Goal: Task Accomplishment & Management: Manage account settings

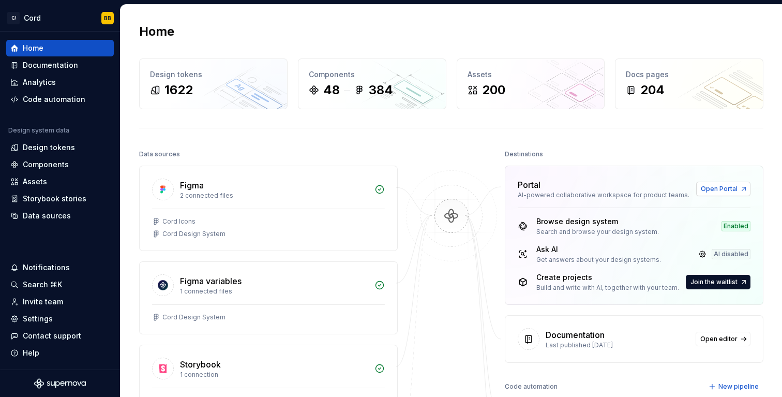
click at [713, 190] on span "Open Portal" at bounding box center [719, 189] width 37 height 8
click at [48, 315] on div "Settings" at bounding box center [38, 318] width 30 height 10
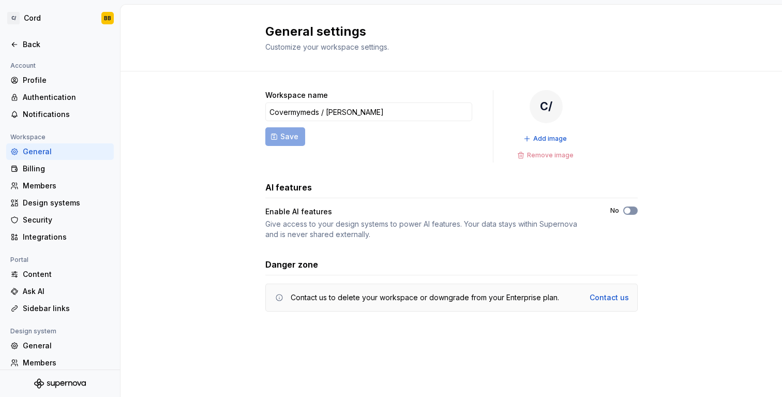
click at [628, 207] on span "button" at bounding box center [627, 210] width 6 height 6
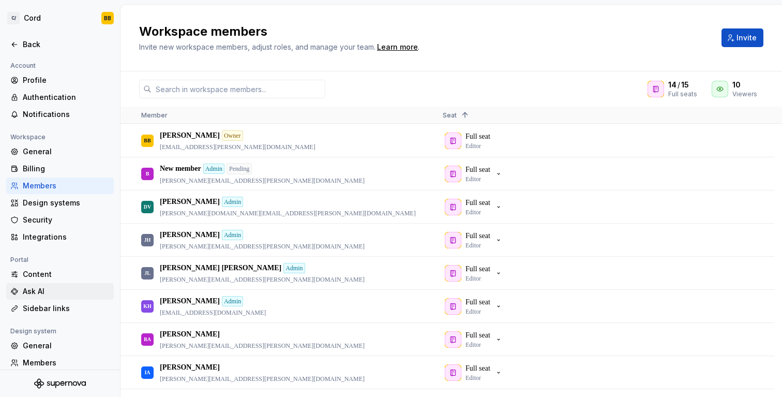
click at [50, 287] on div "Ask AI" at bounding box center [66, 291] width 87 height 10
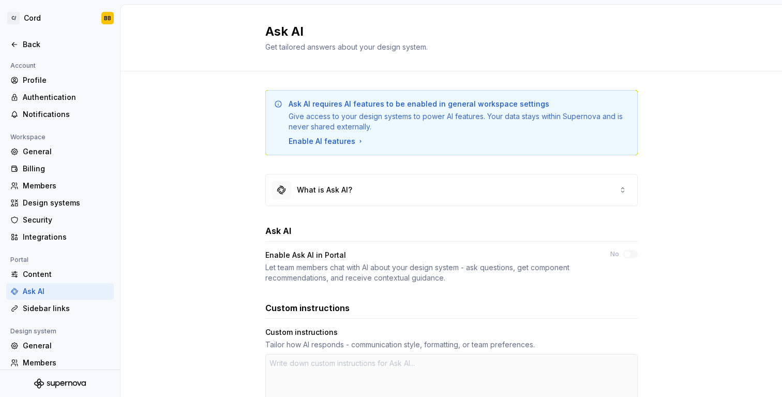
click at [376, 274] on div "Let team members chat with AI about your design system - ask questions, get com…" at bounding box center [428, 272] width 326 height 21
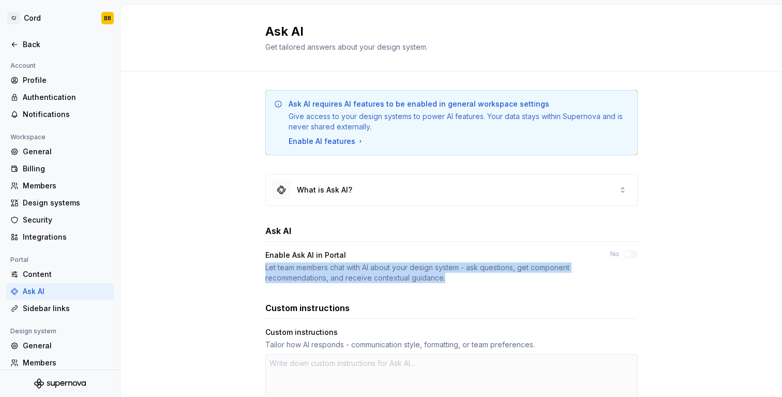
click at [376, 274] on div "Let team members chat with AI about your design system - ask questions, get com…" at bounding box center [428, 272] width 326 height 21
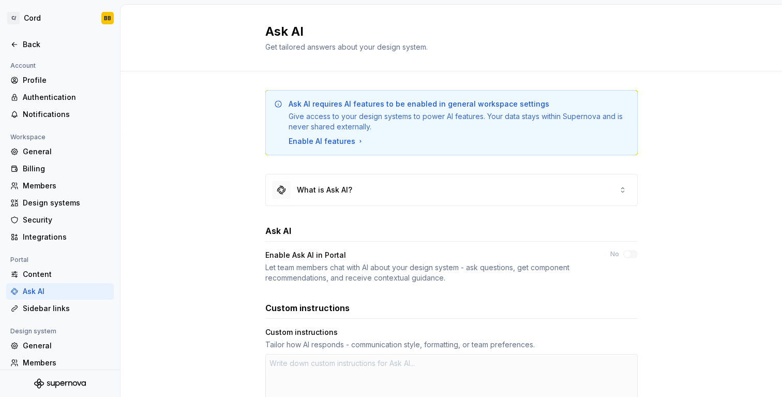
click at [292, 261] on div "Enable Ask AI in Portal Let team members chat with AI about your design system …" at bounding box center [428, 266] width 326 height 33
click at [238, 267] on div "Ask AI requires AI features to be enabled in general workspace settings Give ac…" at bounding box center [450, 339] width 661 height 537
click at [438, 188] on div "What is Ask AI?" at bounding box center [451, 189] width 371 height 31
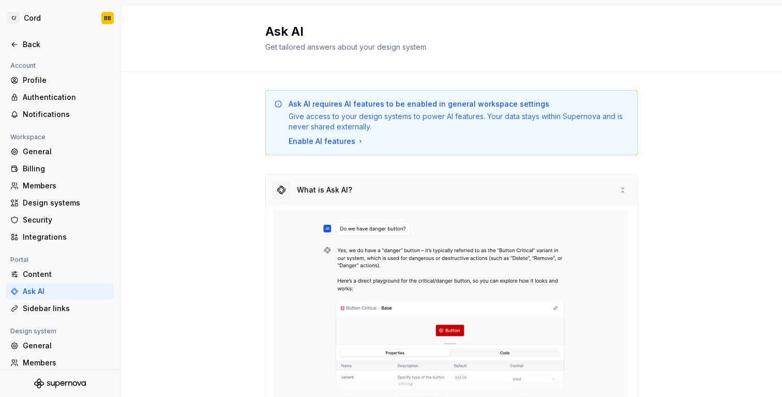
click at [438, 188] on div "What is Ask AI?" at bounding box center [451, 189] width 371 height 31
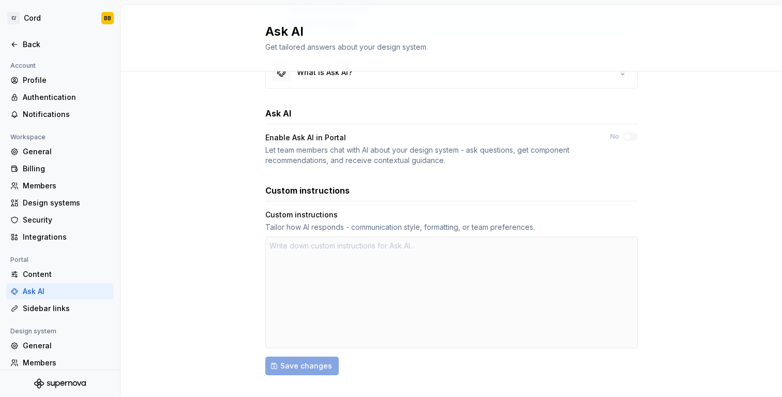
scroll to position [120, 0]
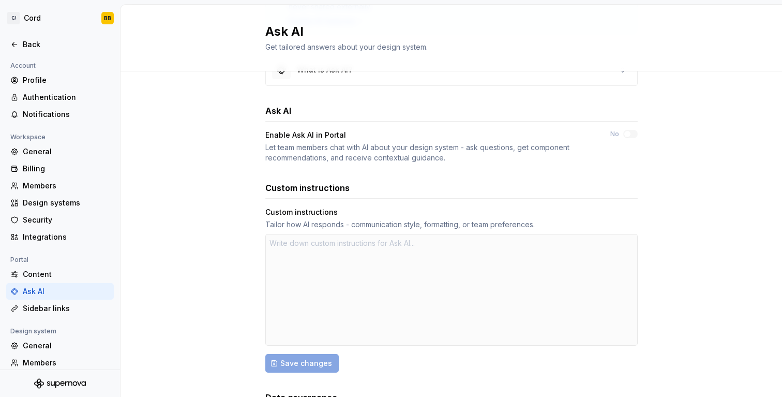
type textarea "*"
